Goal: Register for event/course

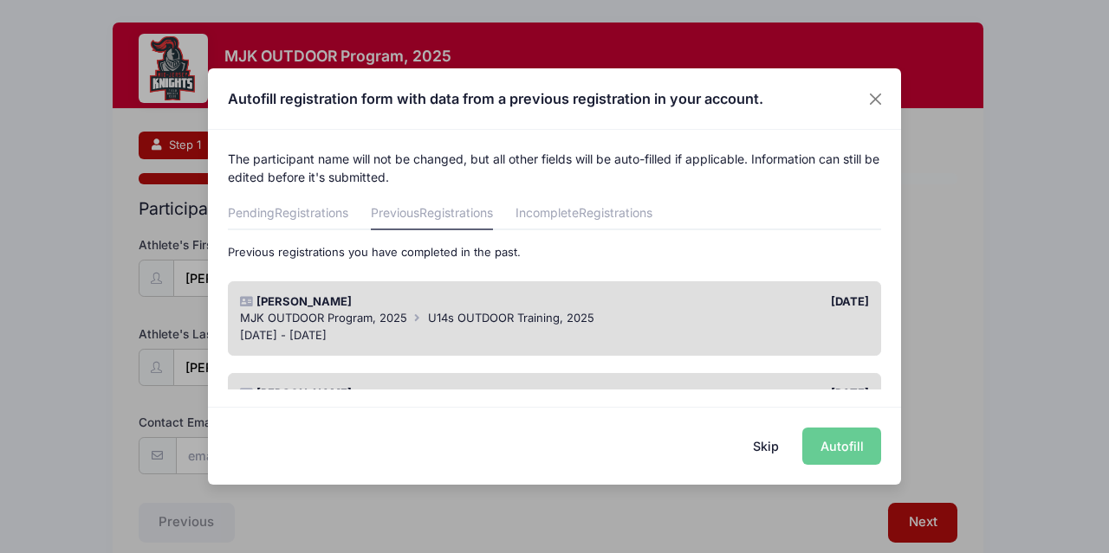
click at [694, 312] on div "MJK OUTDOOR Program, 2025 U14s OUTDOOR Training, 2025" at bounding box center [555, 318] width 630 height 17
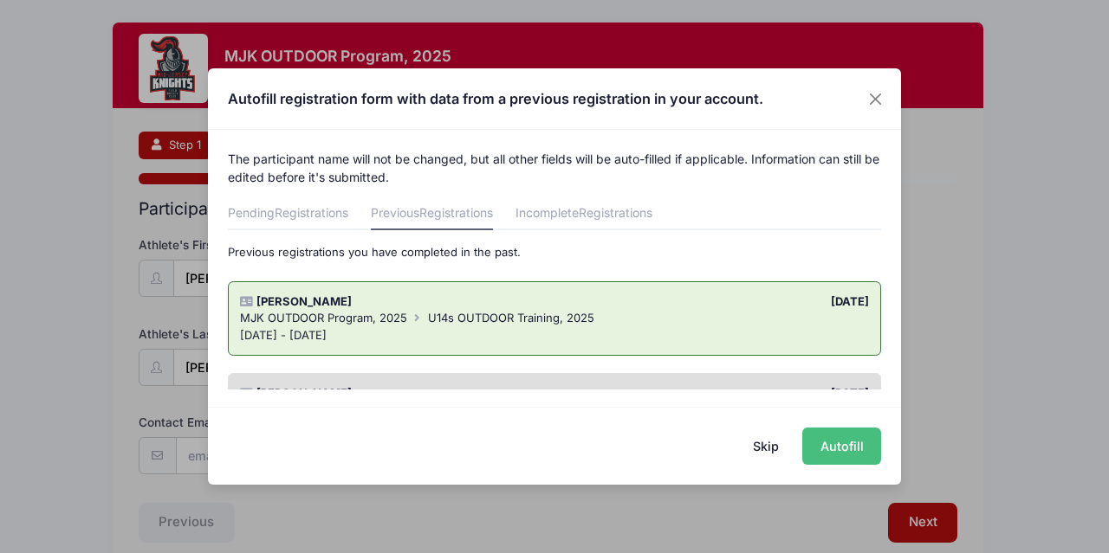
click at [837, 444] on button "Autofill" at bounding box center [841, 446] width 79 height 37
type input "[EMAIL_ADDRESS][DOMAIN_NAME]"
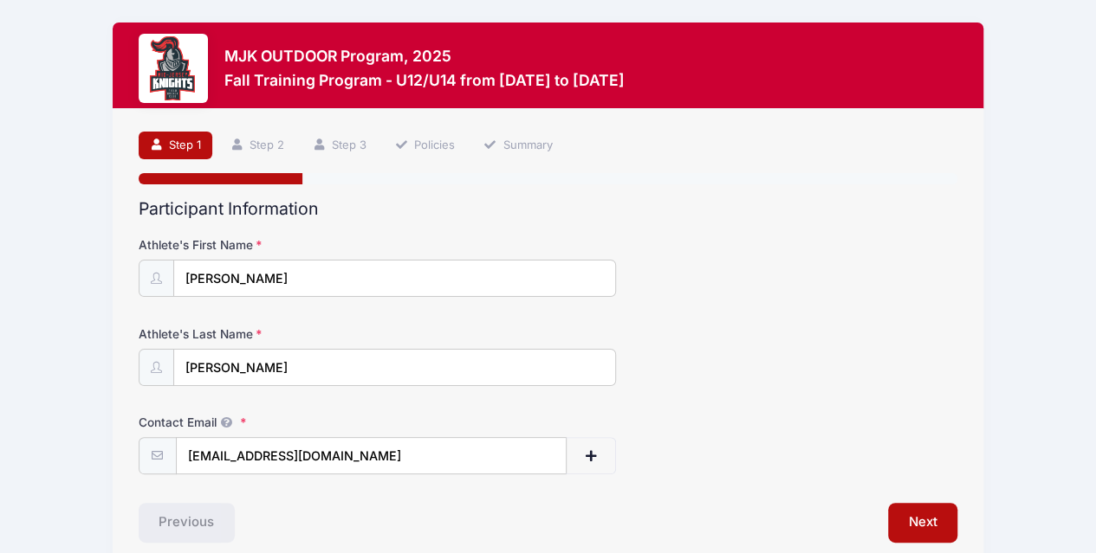
scroll to position [77, 0]
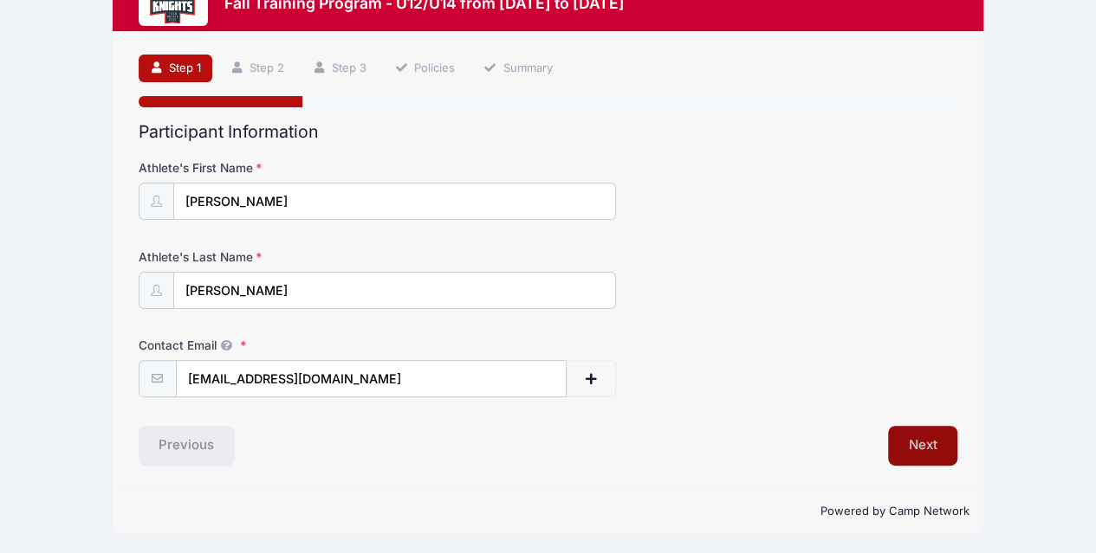
click at [915, 432] on button "Next" at bounding box center [923, 446] width 70 height 40
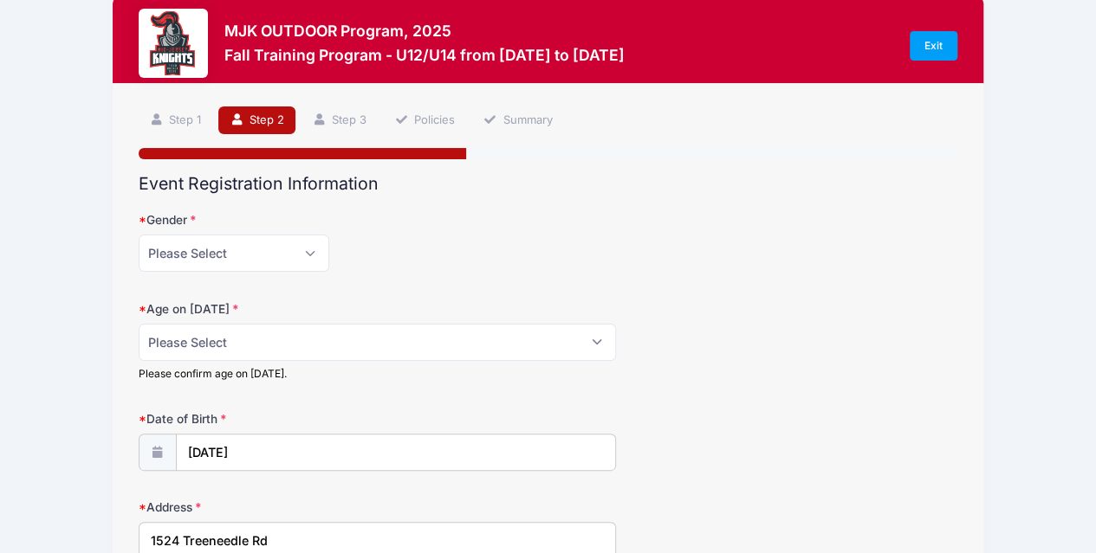
scroll to position [0, 0]
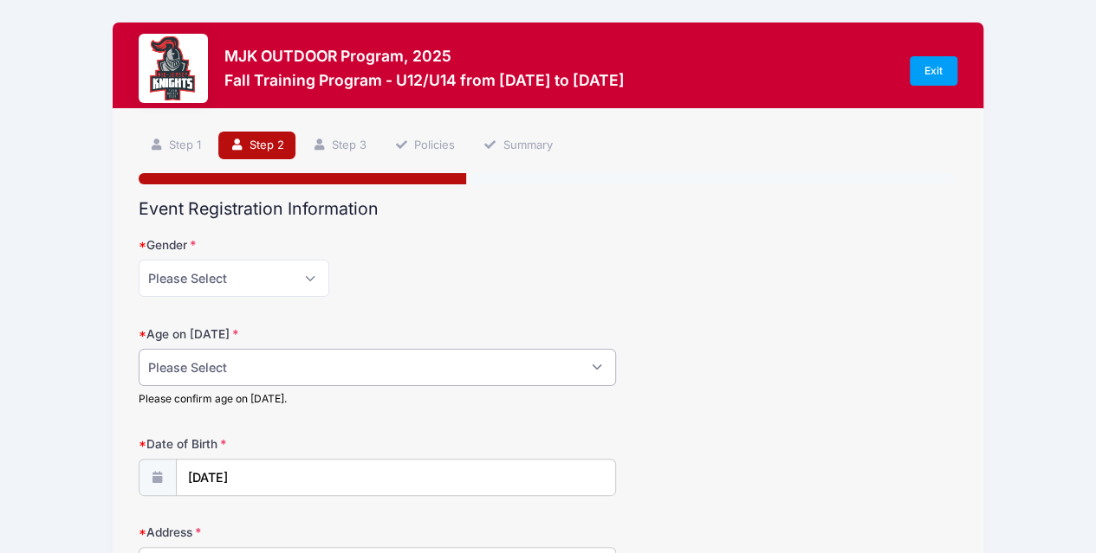
click at [597, 365] on select "Please Select 1 2 3 4 5 6 7 8 9 10 11 12 13 14 15 16 17 18" at bounding box center [378, 367] width 478 height 37
select select "13"
click at [139, 349] on select "Please Select 1 2 3 4 5 6 7 8 9 10 11 12 13 14 15 16 17 18" at bounding box center [378, 367] width 478 height 37
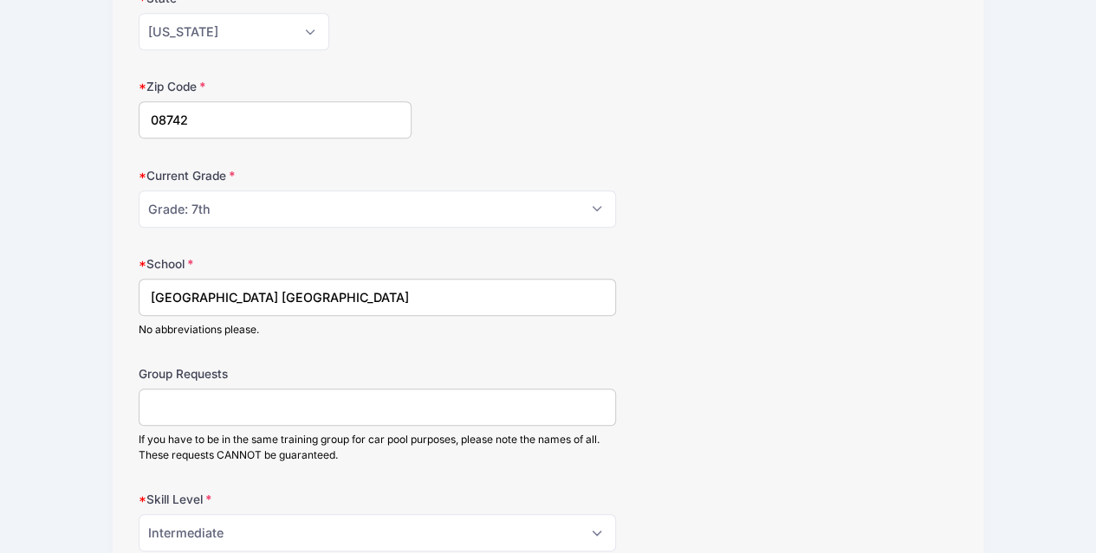
scroll to position [758, 0]
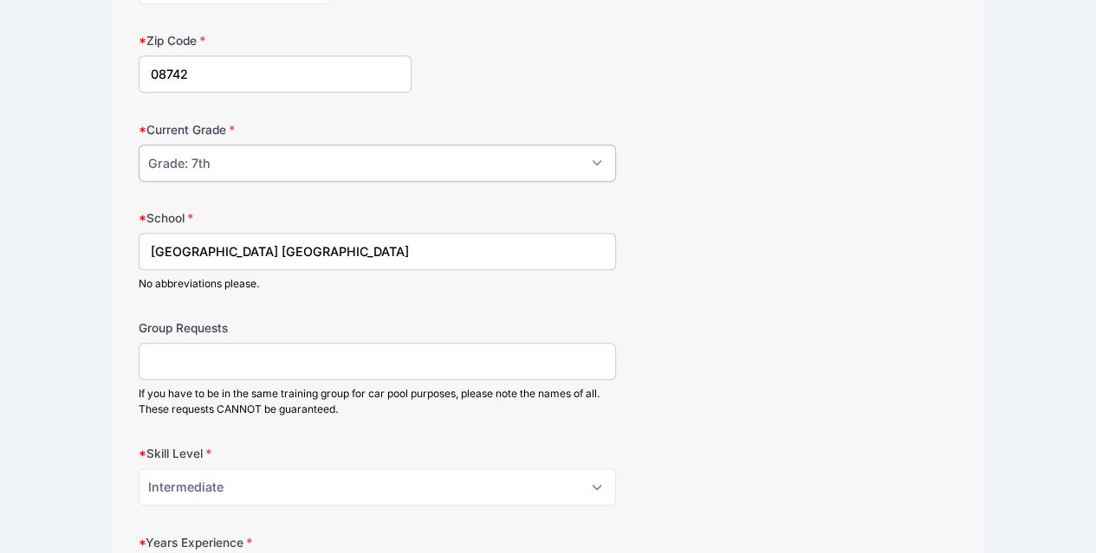
click at [224, 155] on select "Please Select Grade: K Grade: 1st Grade: 2nd Grade: 3rd Grade: 4th 5th Grade: 6…" at bounding box center [378, 163] width 478 height 37
select select "Grade: 8th"
click at [139, 145] on select "Please Select Grade: K Grade: 1st Grade: 2nd Grade: 3rd Grade: 4th 5th Grade: 6…" at bounding box center [378, 163] width 478 height 37
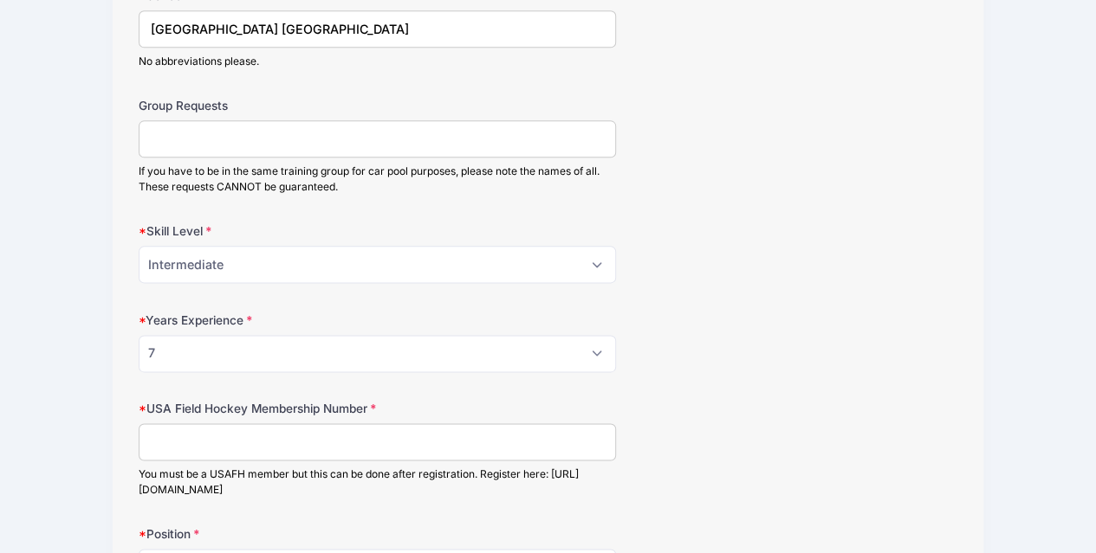
scroll to position [990, 0]
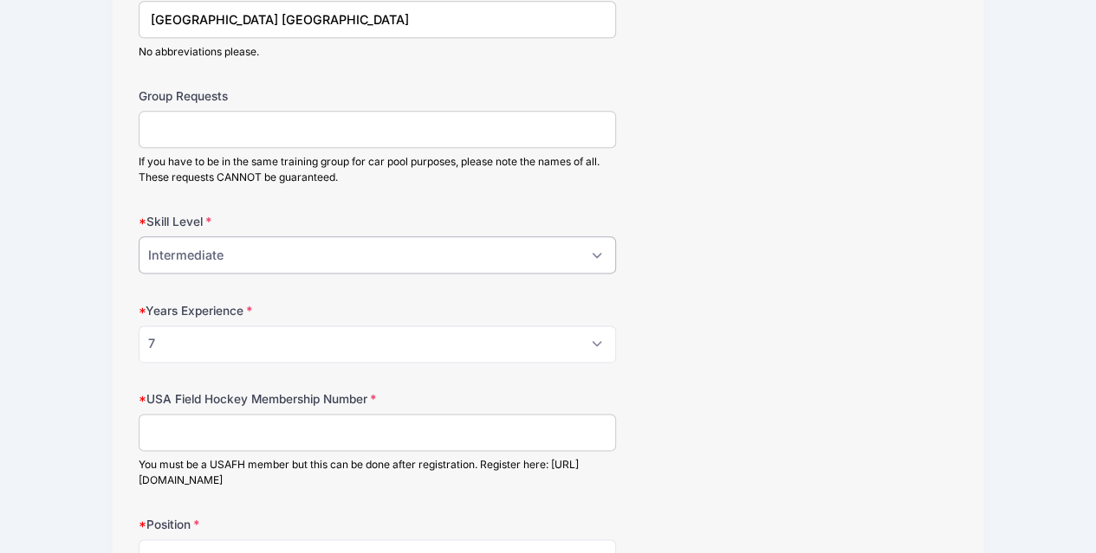
click at [591, 247] on select "Please Select Beginner Intermediate Advanced" at bounding box center [378, 254] width 478 height 37
select select "Advanced"
click at [139, 236] on select "Please Select Beginner Intermediate Advanced" at bounding box center [378, 254] width 478 height 37
click at [417, 429] on input "USA Field Hockey Membership Number" at bounding box center [378, 432] width 478 height 37
type input "2000422677"
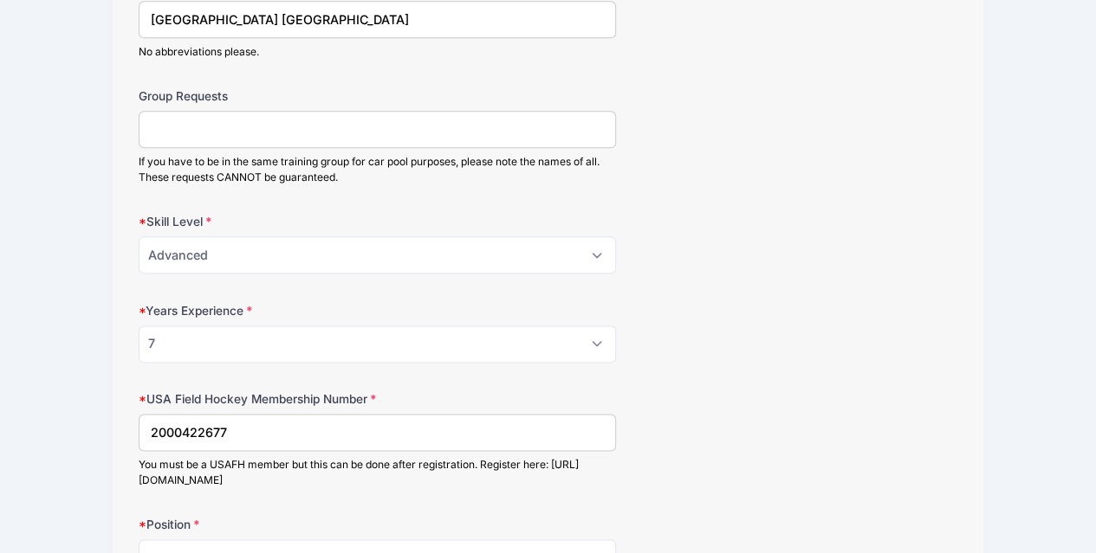
drag, startPoint x: 0, startPoint y: 388, endPoint x: 1029, endPoint y: 272, distance: 1035.4
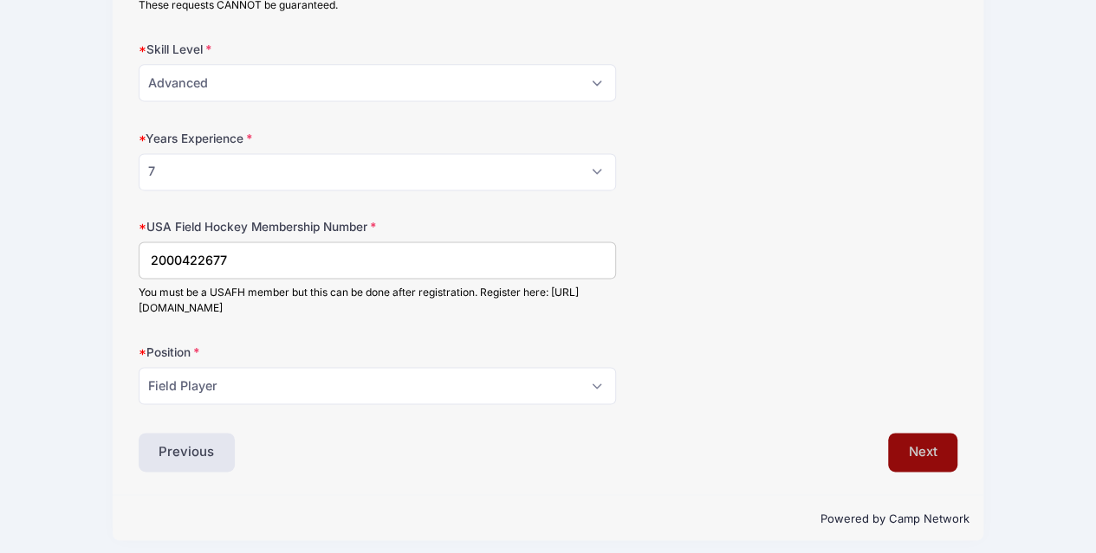
click at [921, 443] on button "Next" at bounding box center [923, 453] width 70 height 40
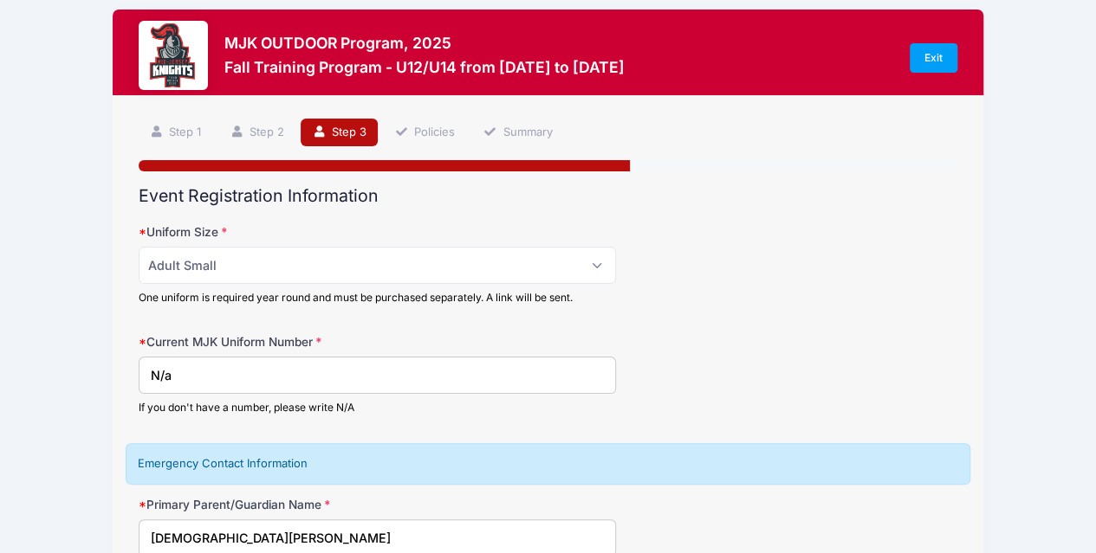
scroll to position [0, 0]
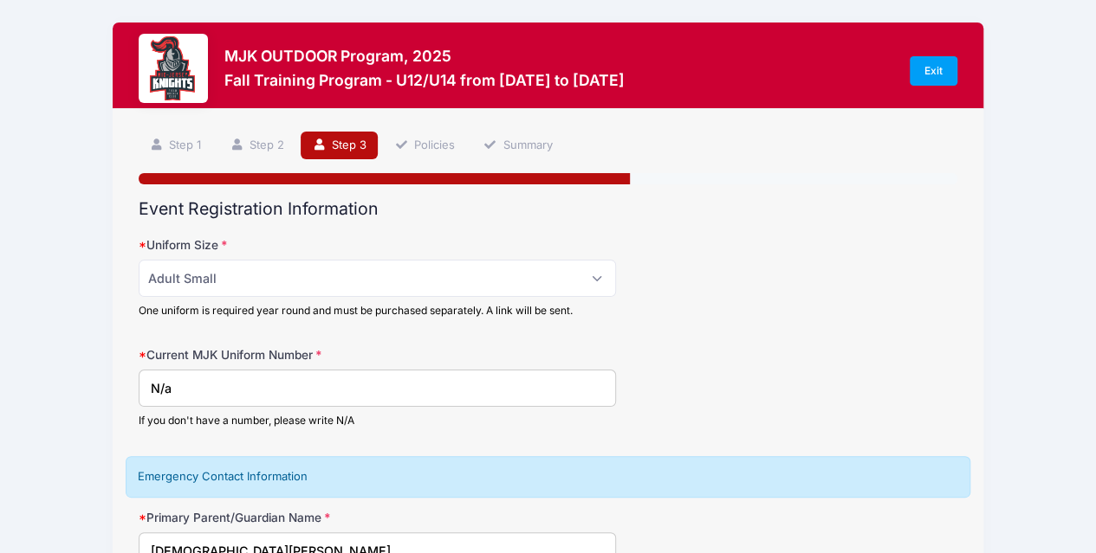
click at [315, 380] on input "N/a" at bounding box center [378, 388] width 478 height 37
type input "N"
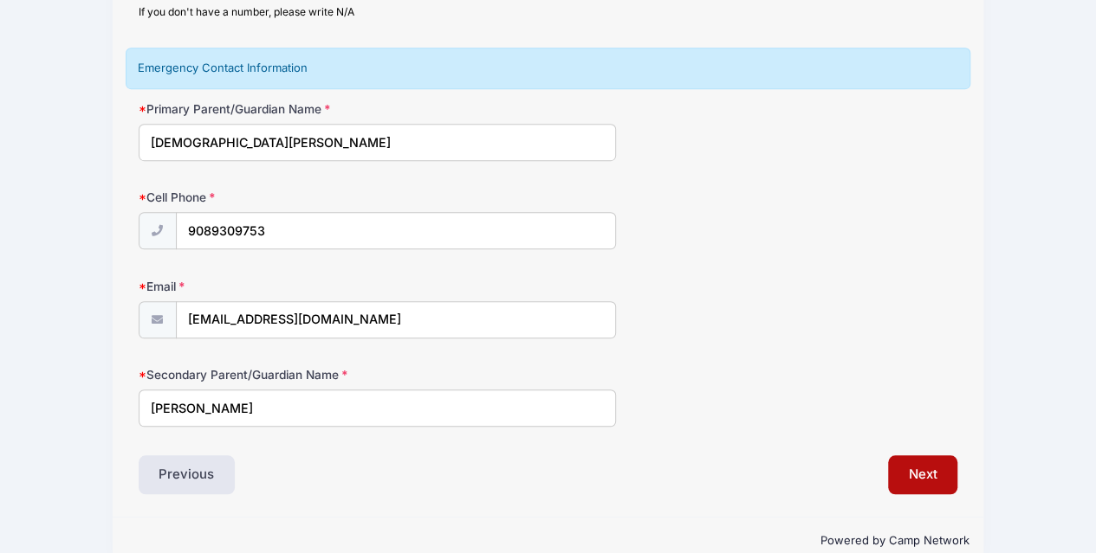
scroll to position [436, 0]
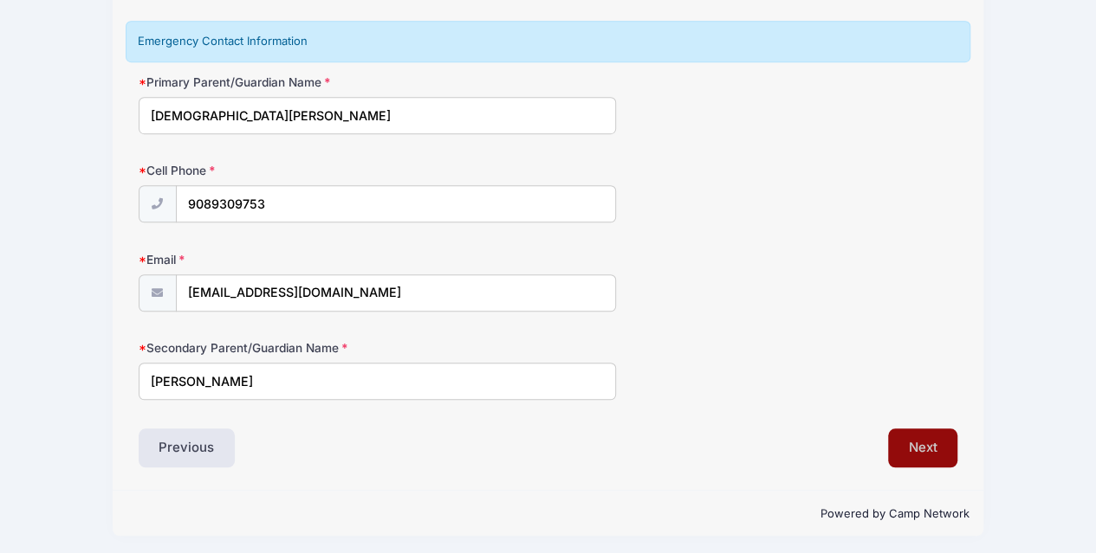
type input "48"
click at [928, 449] on button "Next" at bounding box center [923, 449] width 70 height 40
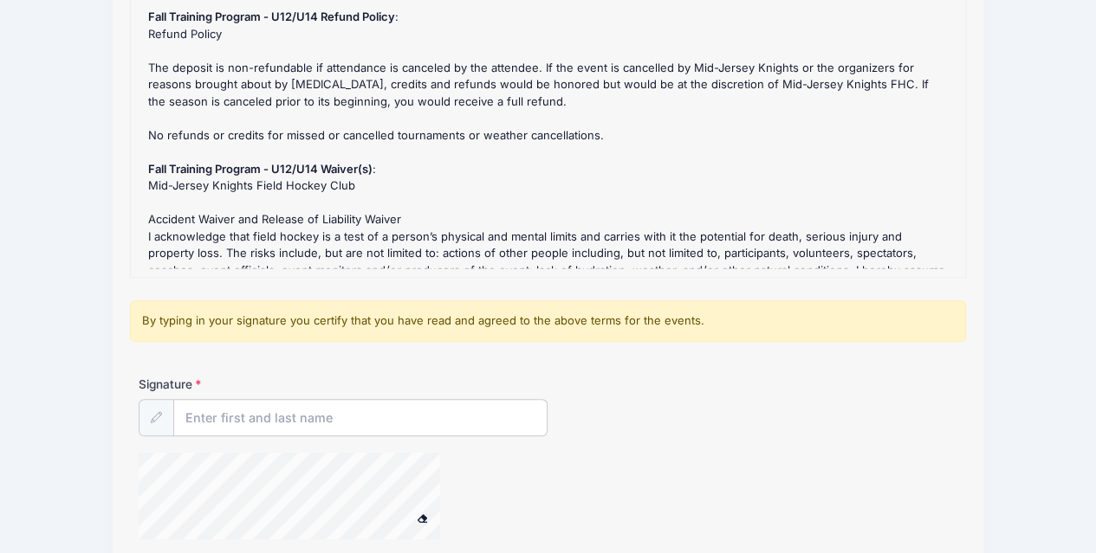
scroll to position [230, 0]
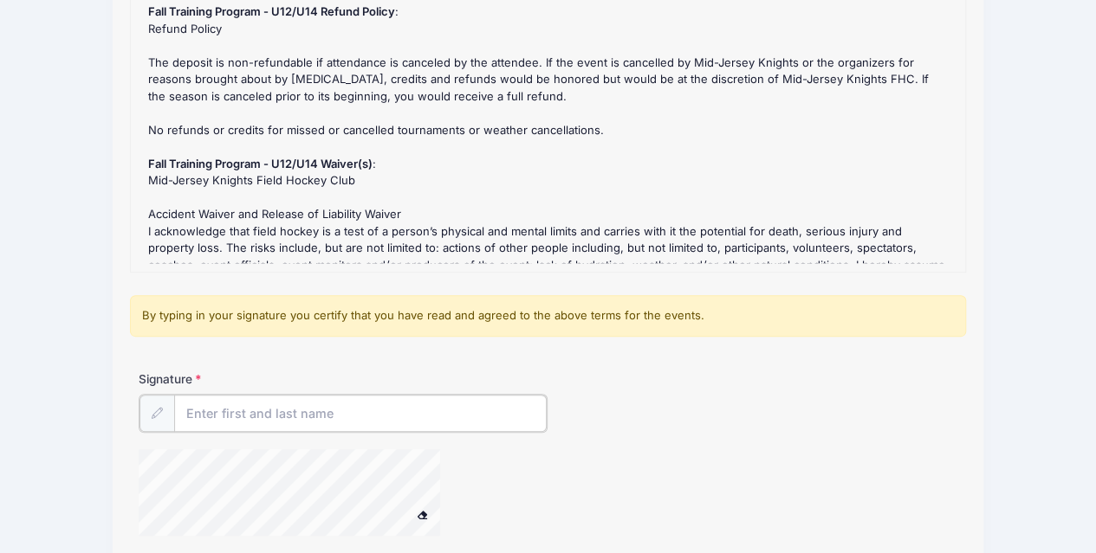
click at [246, 416] on input "Signature" at bounding box center [360, 413] width 373 height 37
click at [464, 425] on div "Signature [PERSON_NAME]" at bounding box center [548, 462] width 836 height 182
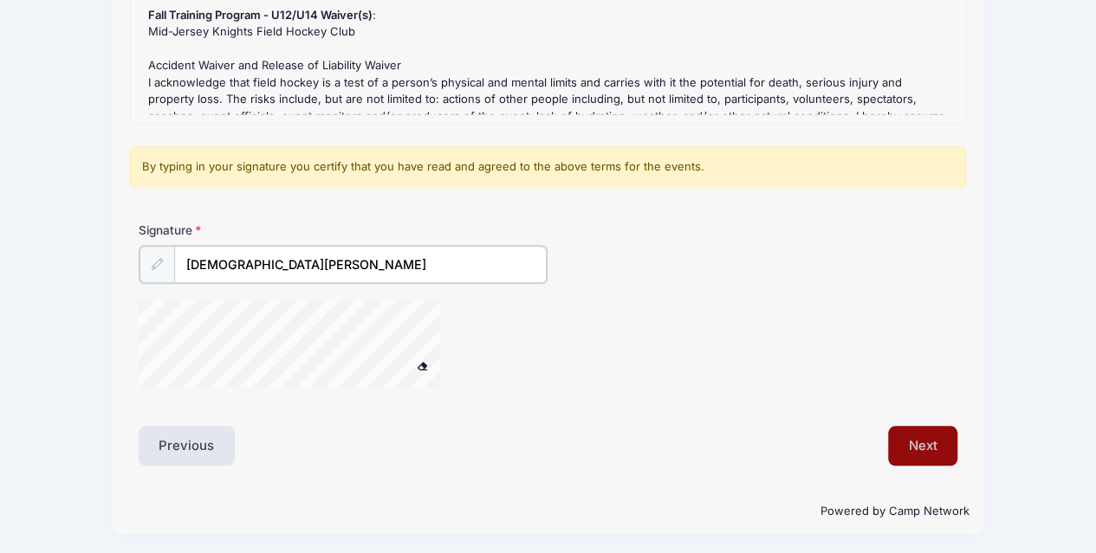
type input "[DEMOGRAPHIC_DATA][PERSON_NAME]"
click at [918, 446] on button "Next" at bounding box center [923, 446] width 70 height 40
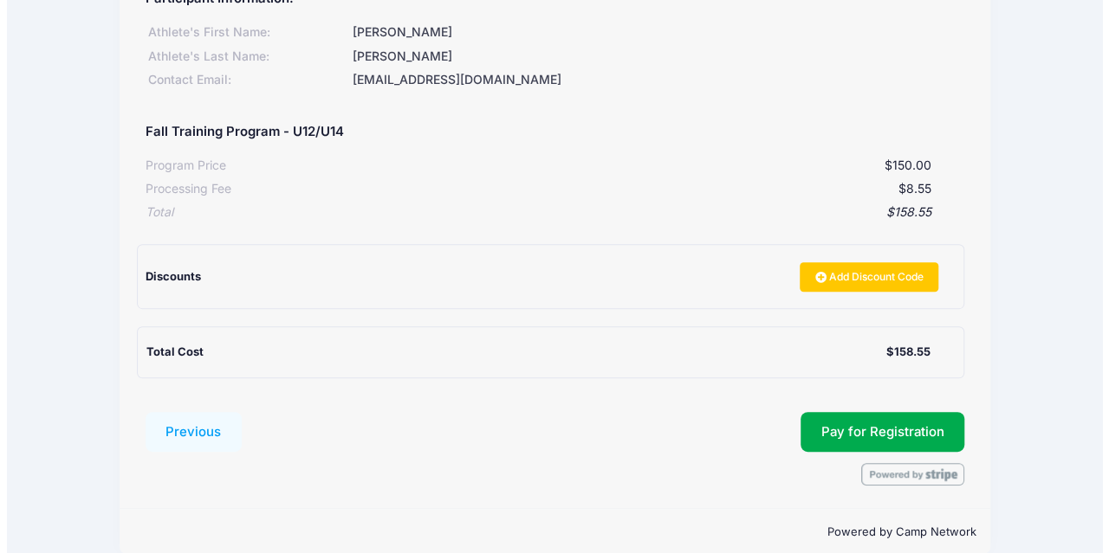
scroll to position [266, 0]
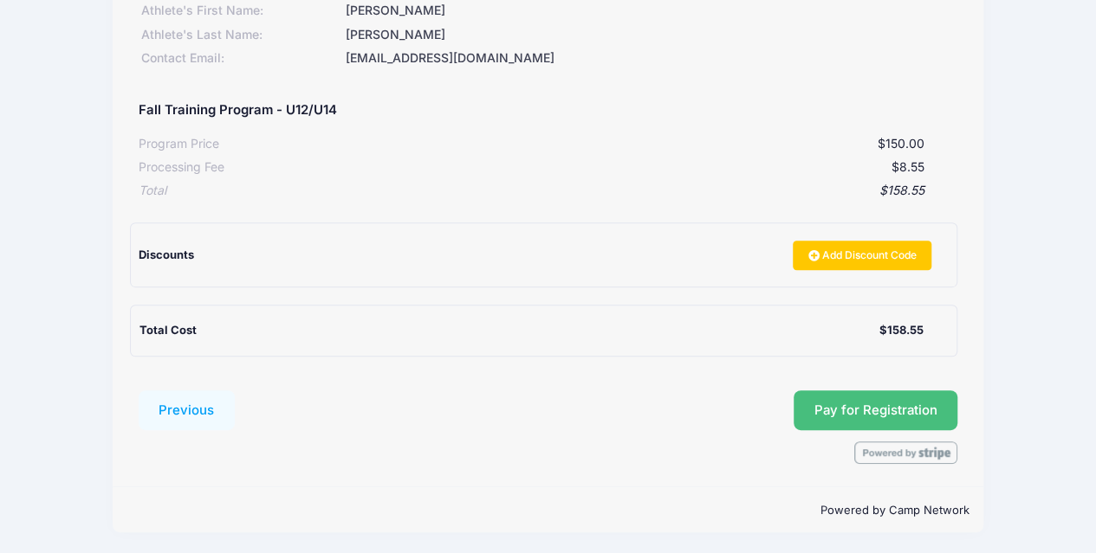
click at [823, 403] on button "Pay for Registration" at bounding box center [875, 411] width 165 height 40
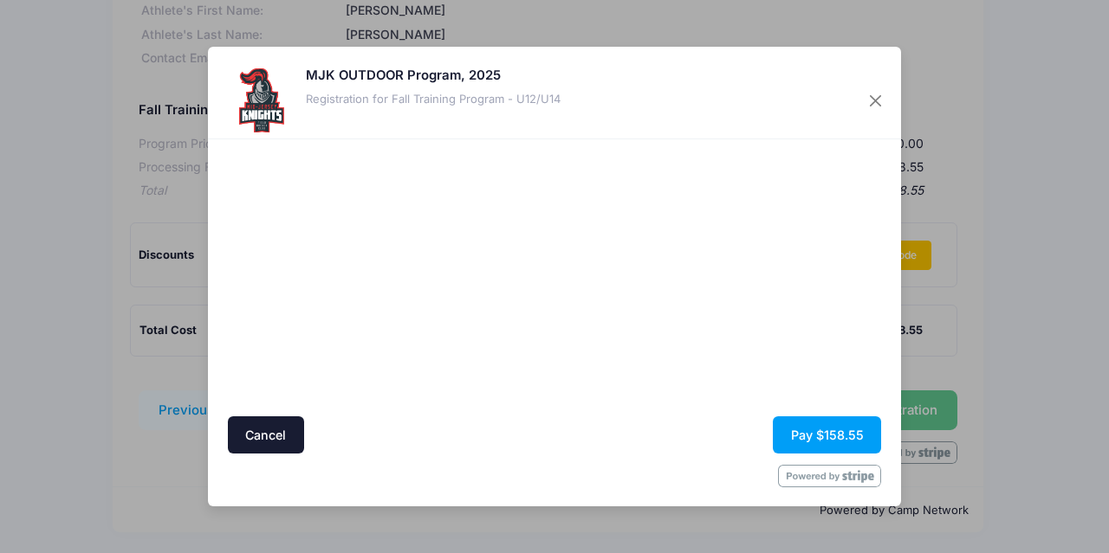
click at [260, 344] on div at bounding box center [387, 277] width 319 height 261
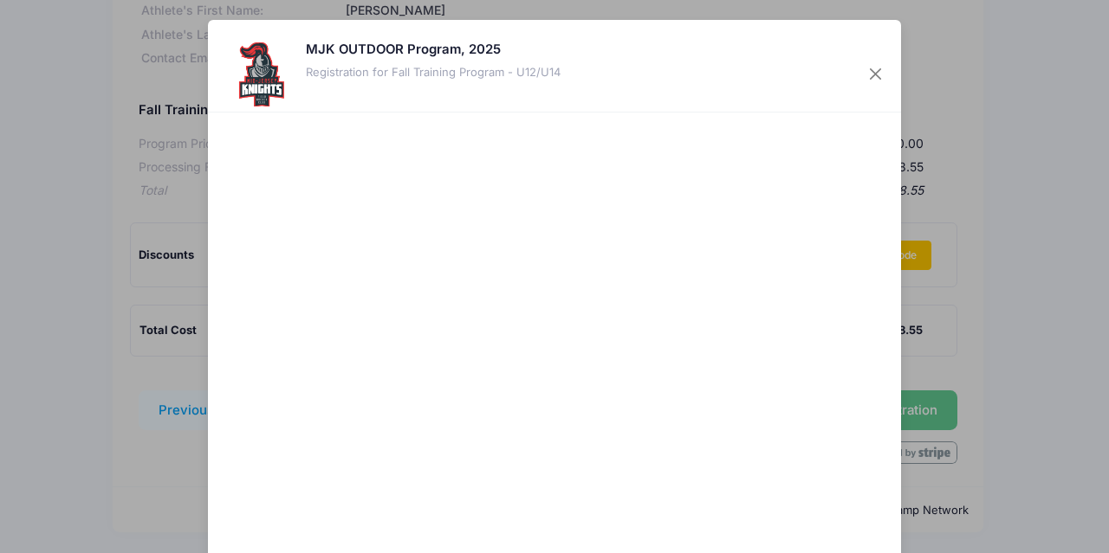
click at [1022, 158] on div "MJK OUTDOOR Program, 2025 Registration for Fall Training Program - U12/U14 Canc…" at bounding box center [554, 276] width 1109 height 553
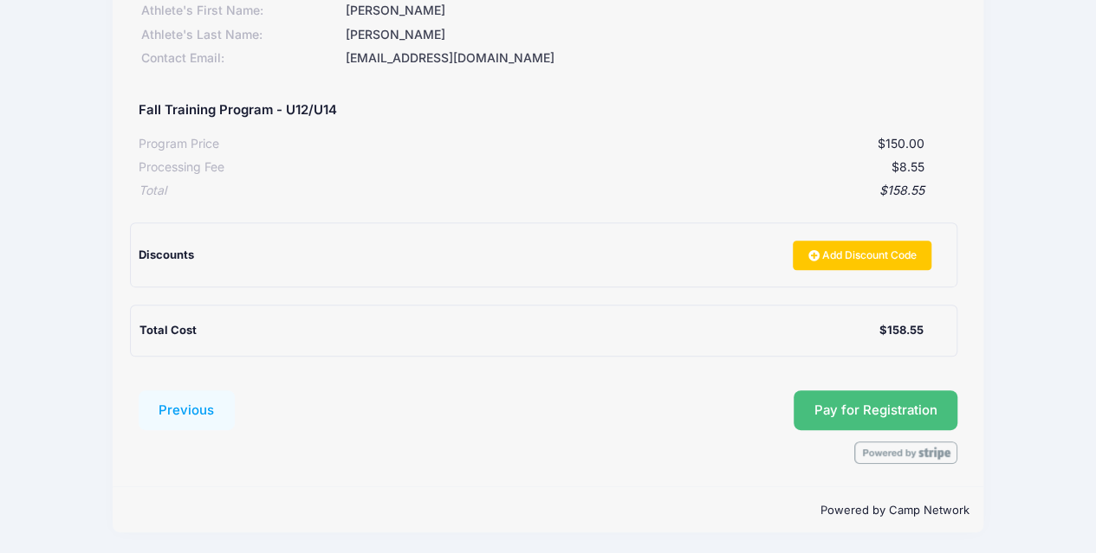
click at [824, 399] on button "Pay for Registration" at bounding box center [875, 411] width 165 height 40
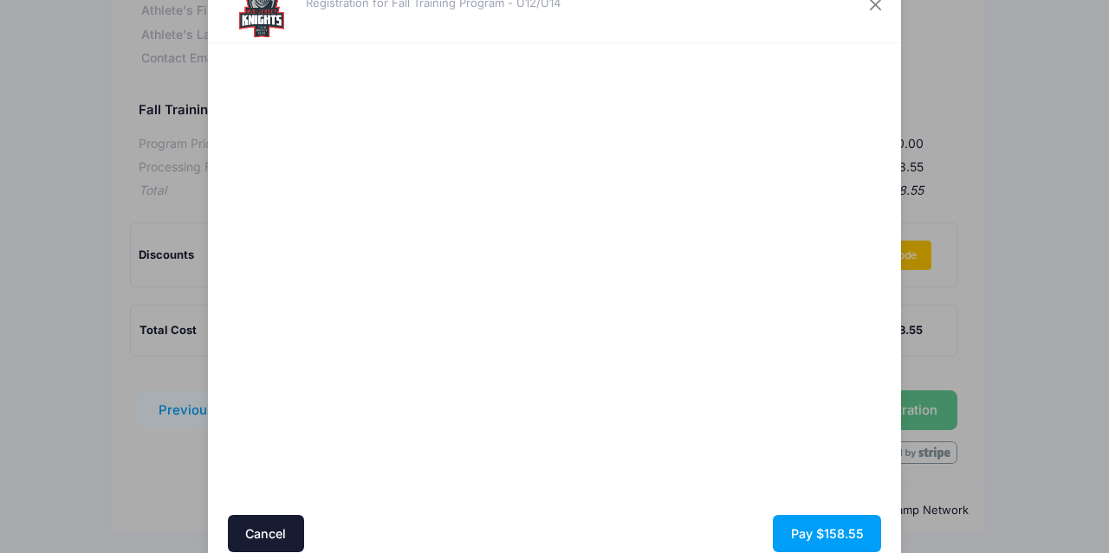
scroll to position [48, 0]
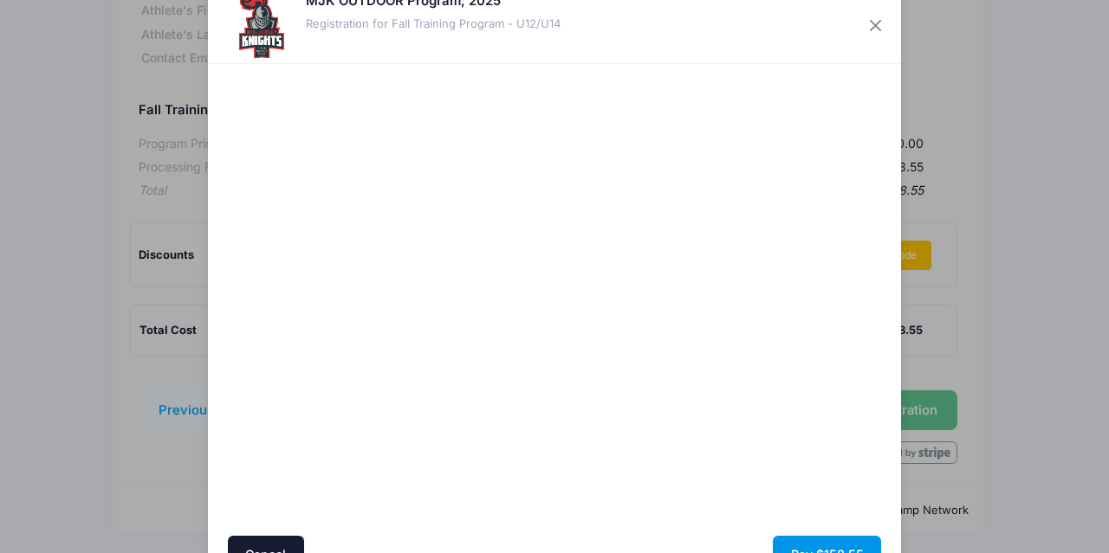
click at [823, 543] on button "Pay $158.55" at bounding box center [827, 554] width 108 height 37
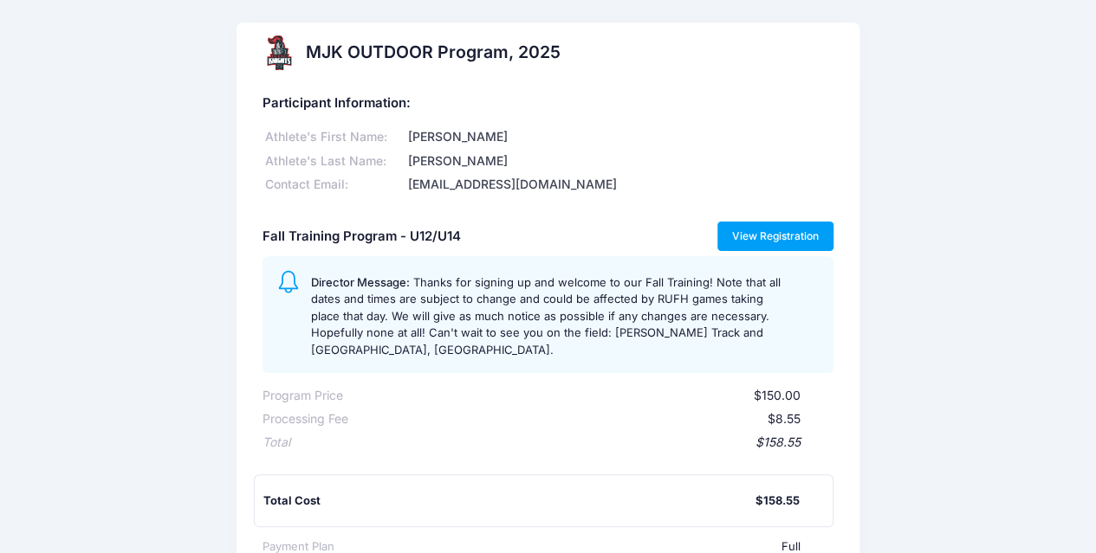
click at [789, 242] on link "View Registration" at bounding box center [775, 236] width 117 height 29
